Goal: Check status: Check status

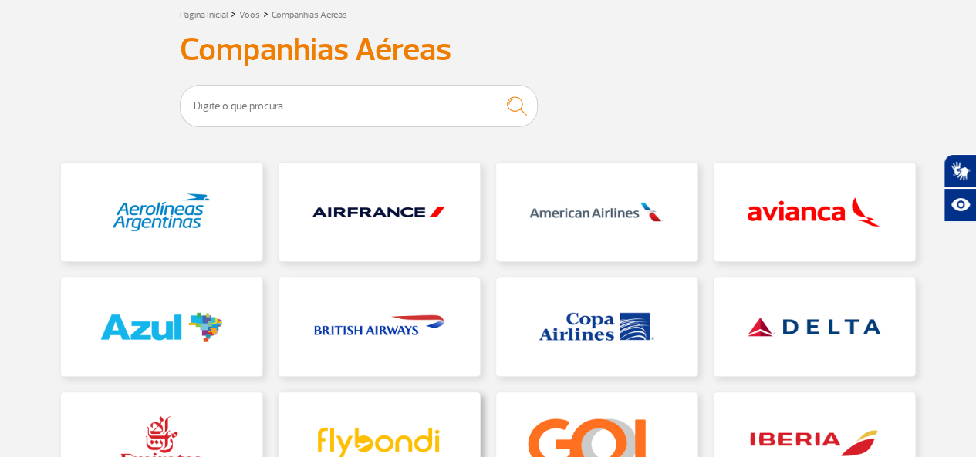
scroll to position [77, 0]
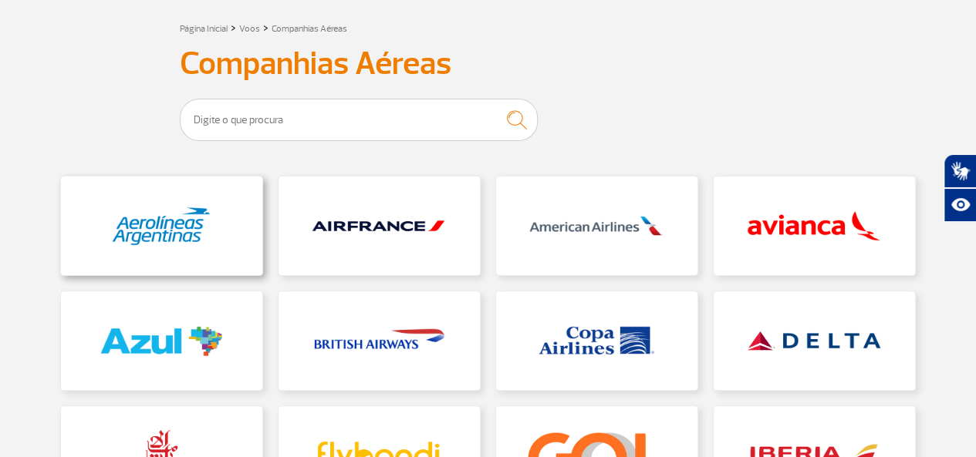
click at [202, 238] on link at bounding box center [161, 226] width 201 height 99
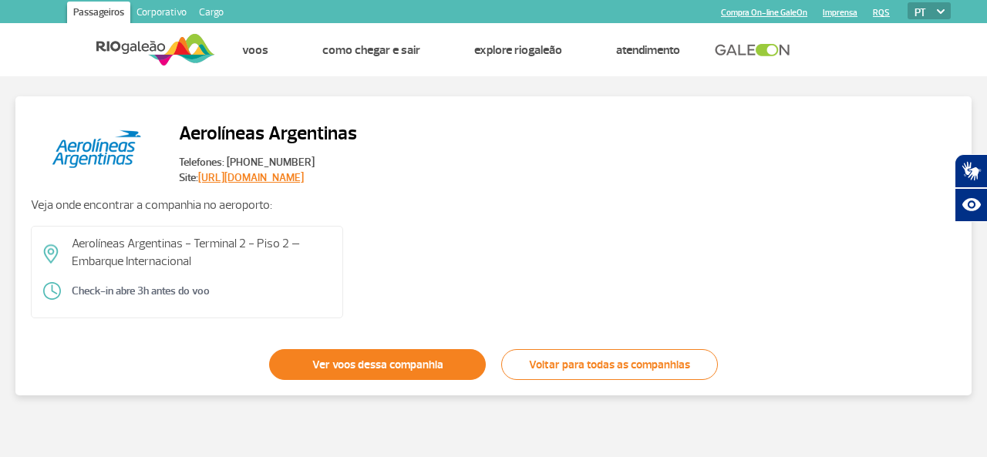
click at [338, 362] on link "Ver voos dessa companhia" at bounding box center [377, 364] width 217 height 31
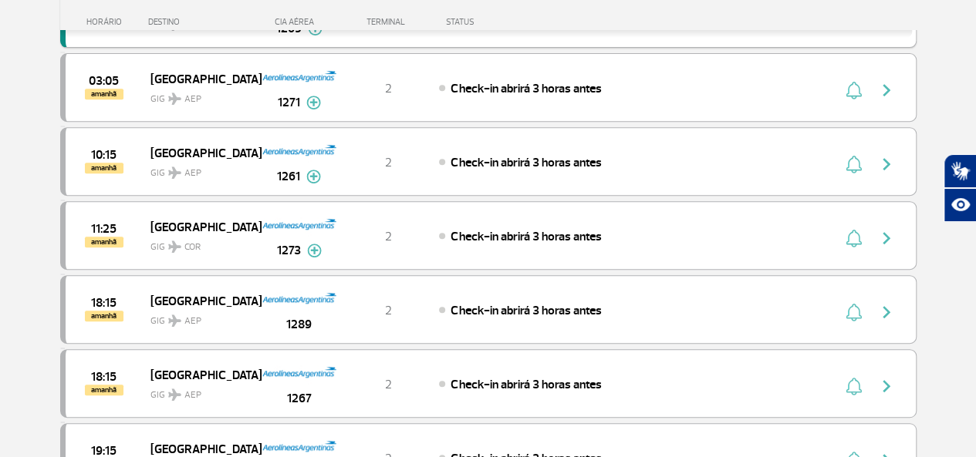
scroll to position [308, 0]
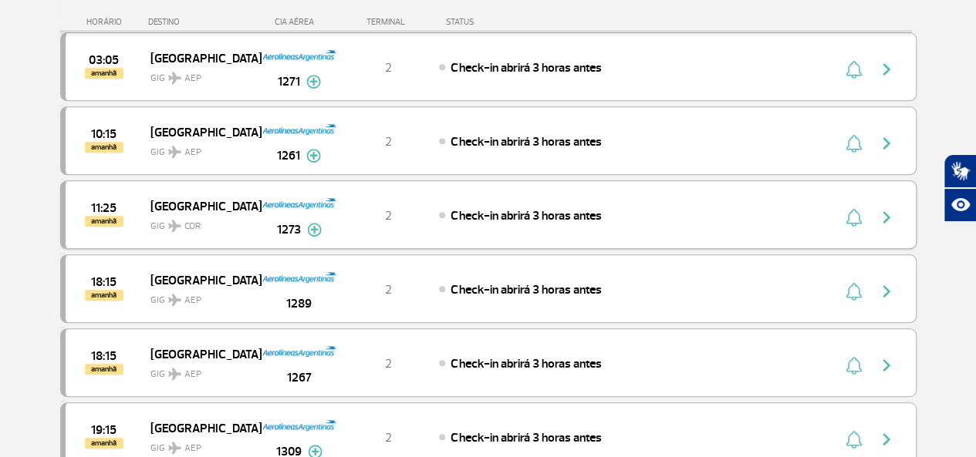
click at [888, 214] on img "button" at bounding box center [886, 217] width 19 height 19
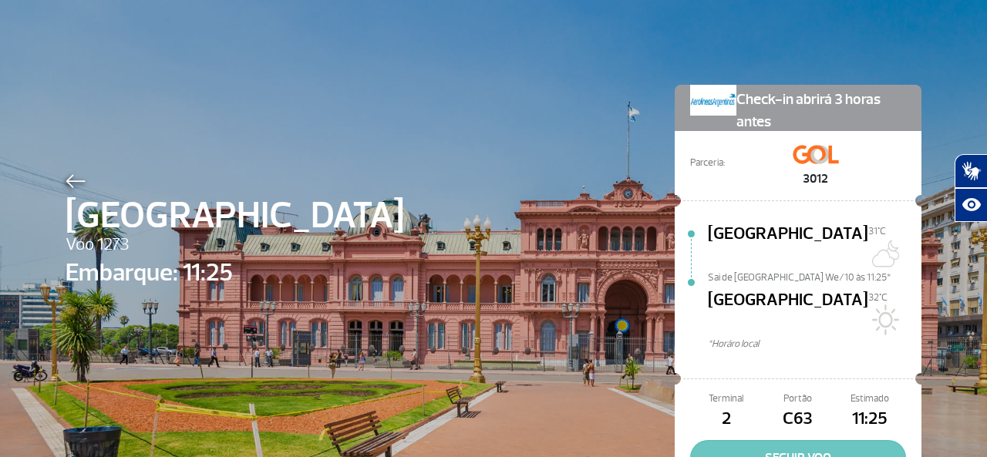
click at [818, 440] on button "SEGUIR VOO" at bounding box center [798, 457] width 216 height 35
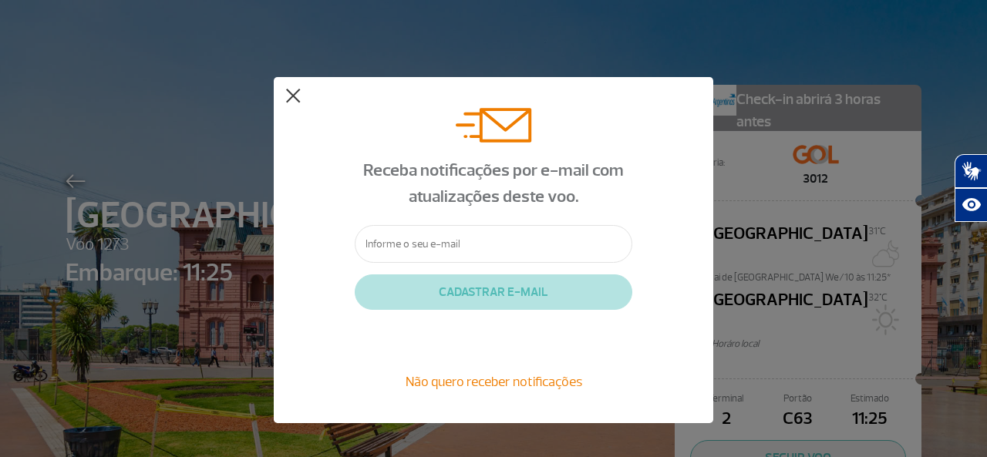
click at [289, 92] on button at bounding box center [292, 96] width 15 height 15
